Goal: Information Seeking & Learning: Learn about a topic

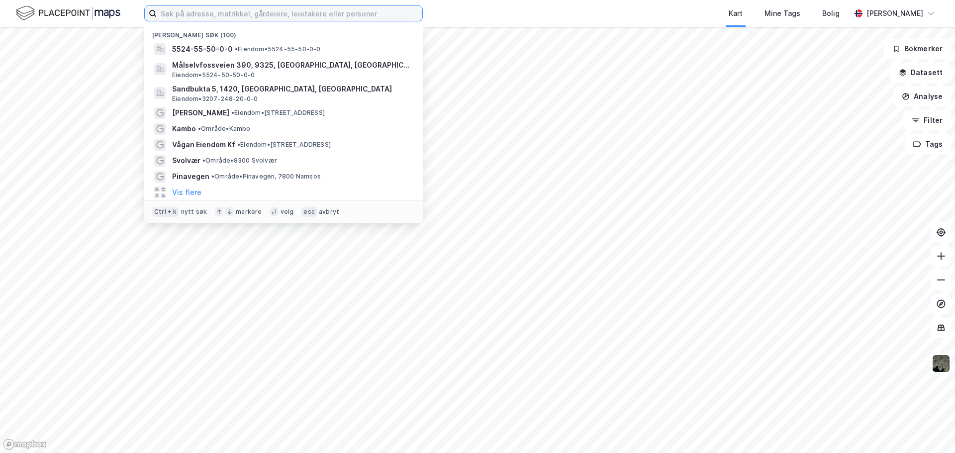
click at [229, 8] on input at bounding box center [290, 13] width 266 height 15
click at [903, 51] on button "Bokmerker" at bounding box center [917, 49] width 67 height 20
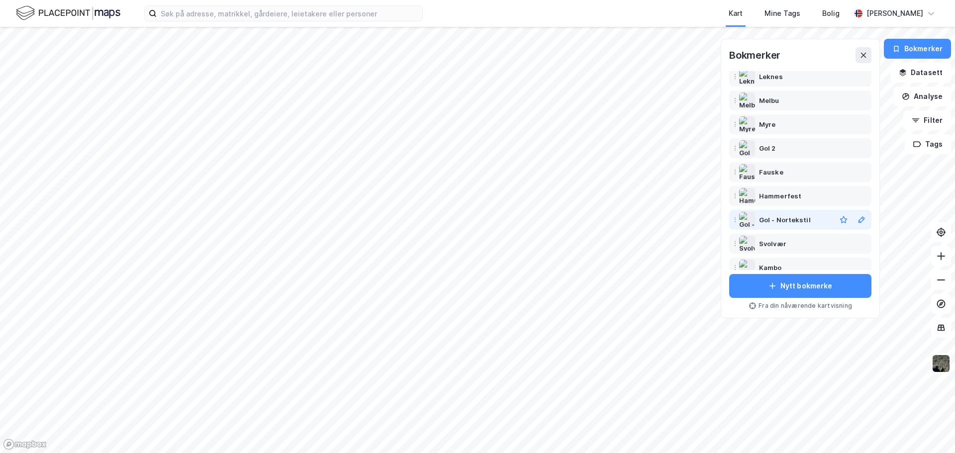
scroll to position [149, 0]
click at [778, 244] on div "Svolvær" at bounding box center [772, 242] width 27 height 12
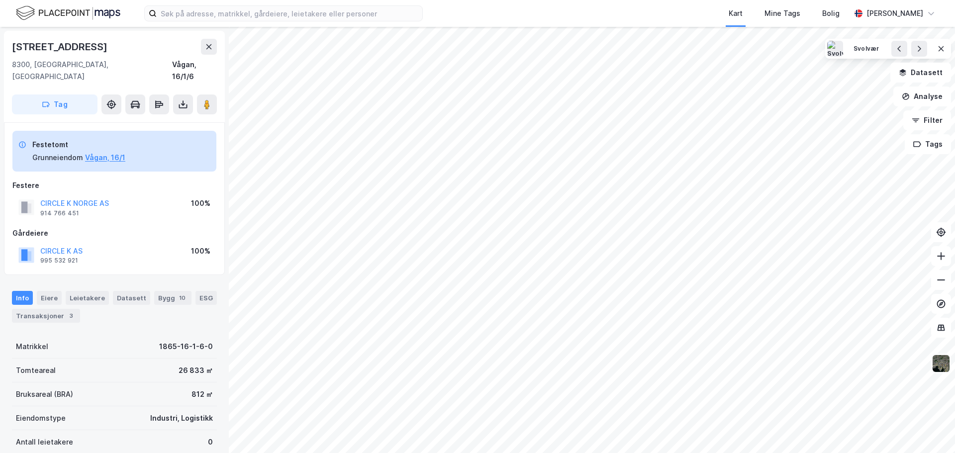
click at [942, 366] on img at bounding box center [941, 363] width 19 height 19
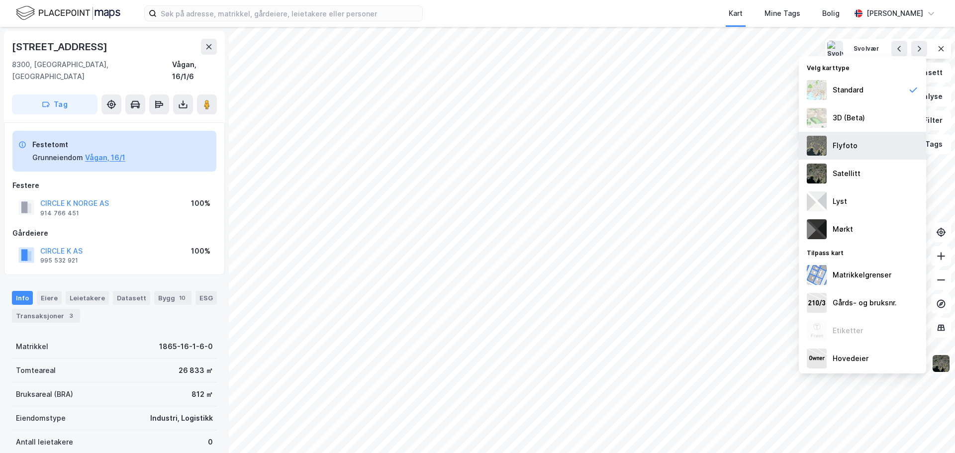
click at [872, 153] on div "Flyfoto" at bounding box center [862, 146] width 127 height 28
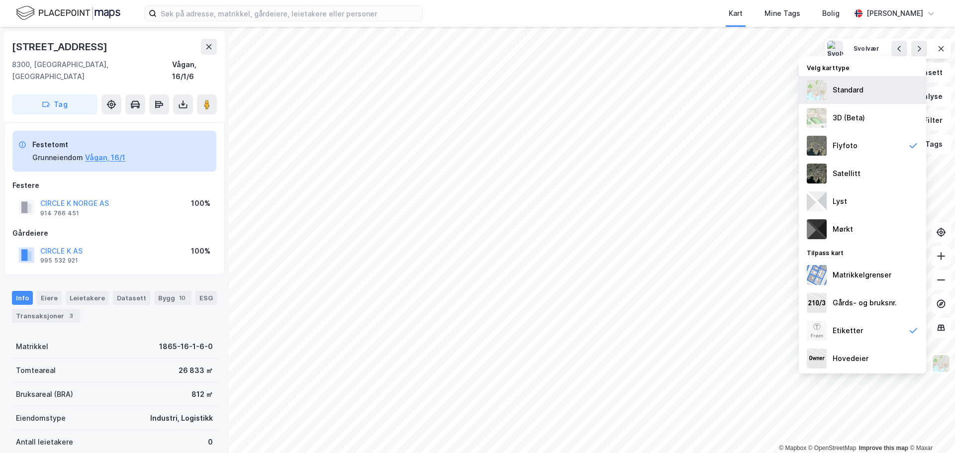
click at [848, 91] on div "Standard" at bounding box center [848, 90] width 31 height 12
